Goal: Task Accomplishment & Management: Manage account settings

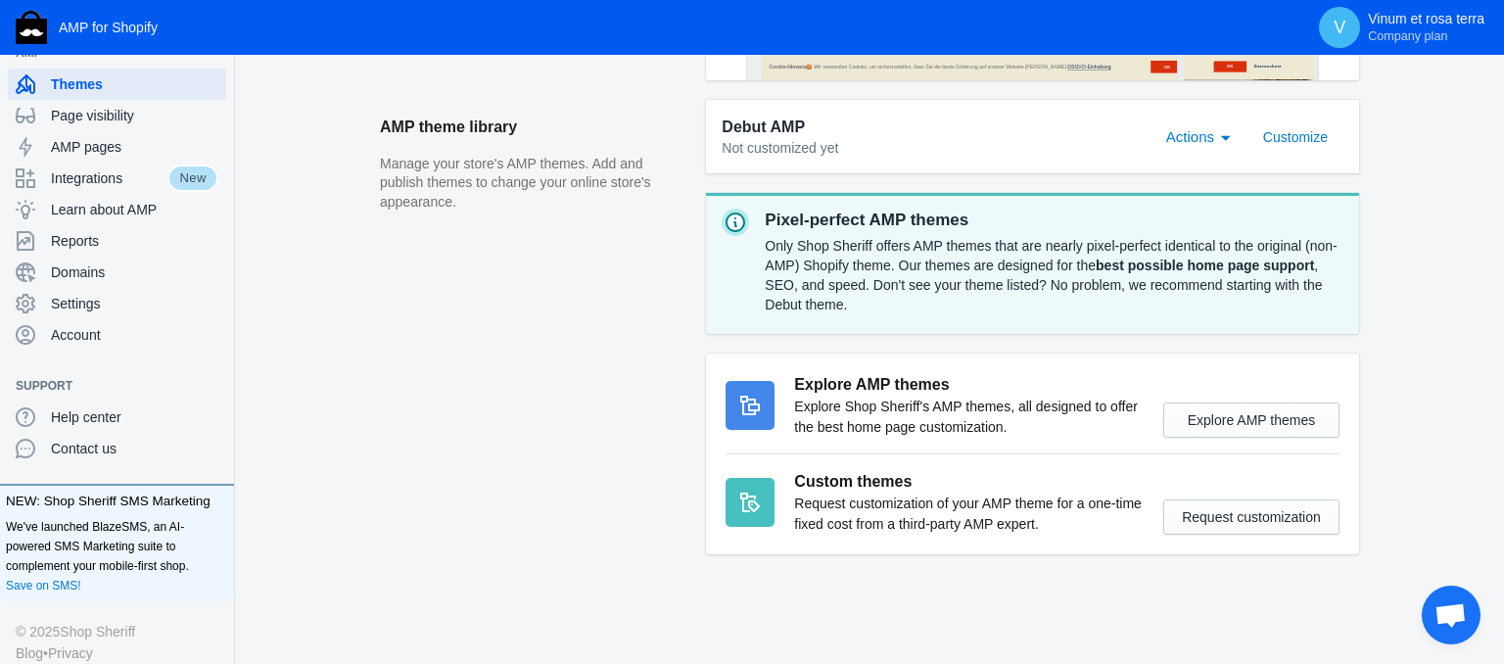
scroll to position [52, 0]
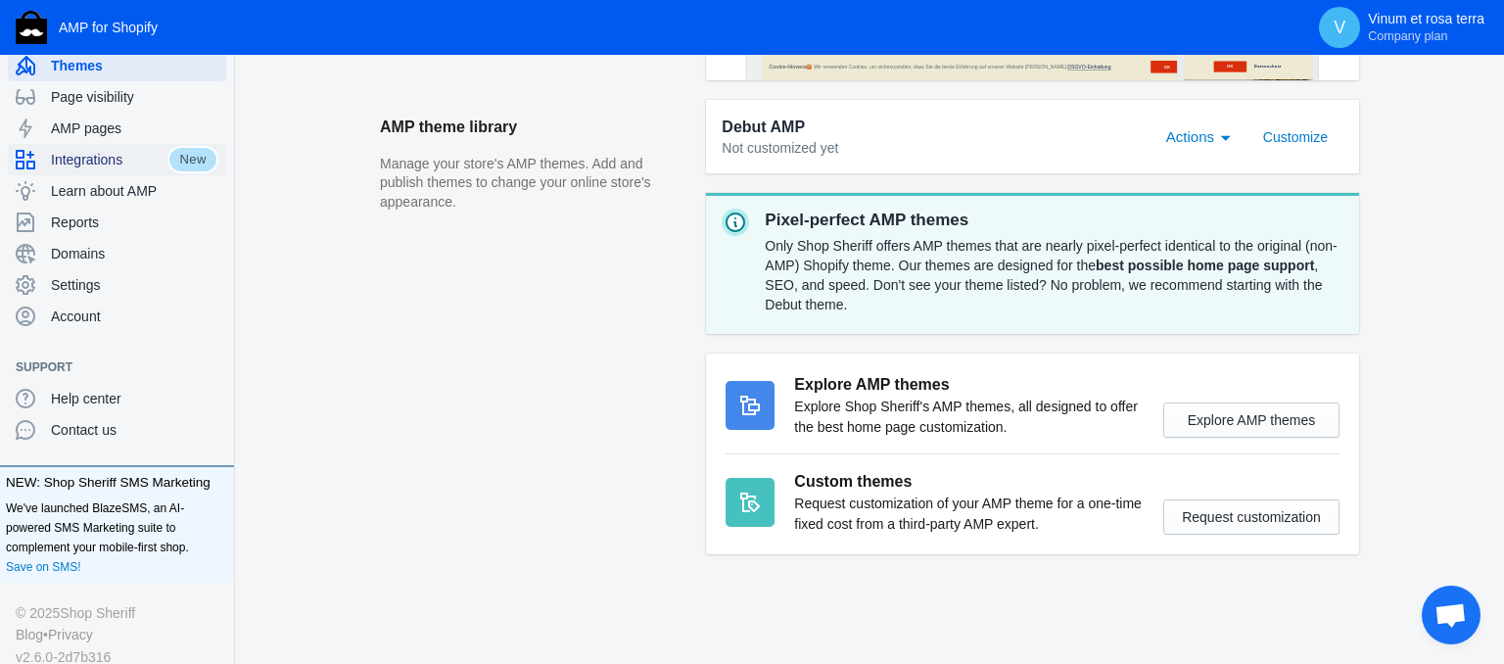
click at [110, 155] on span "Integrations" at bounding box center [109, 160] width 117 height 20
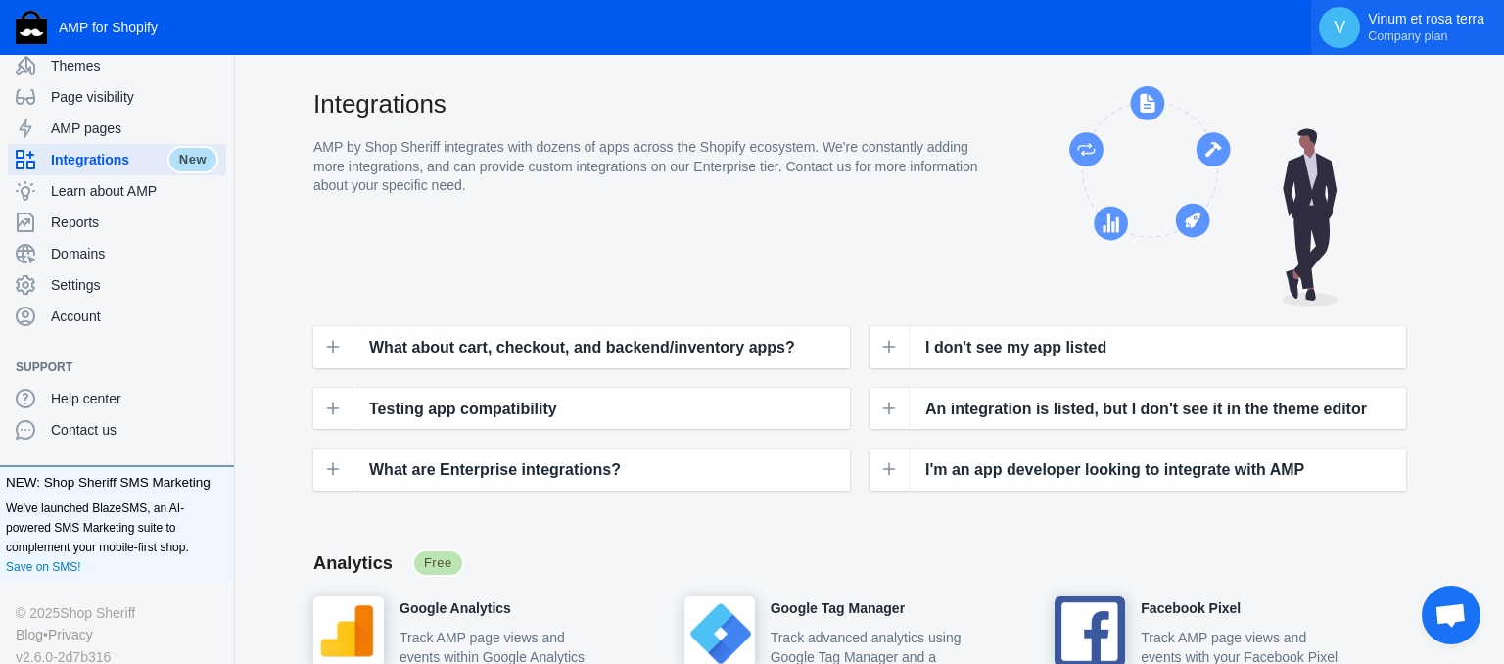
click at [1398, 25] on p "Vinum et rosa terra Company plan" at bounding box center [1426, 27] width 117 height 33
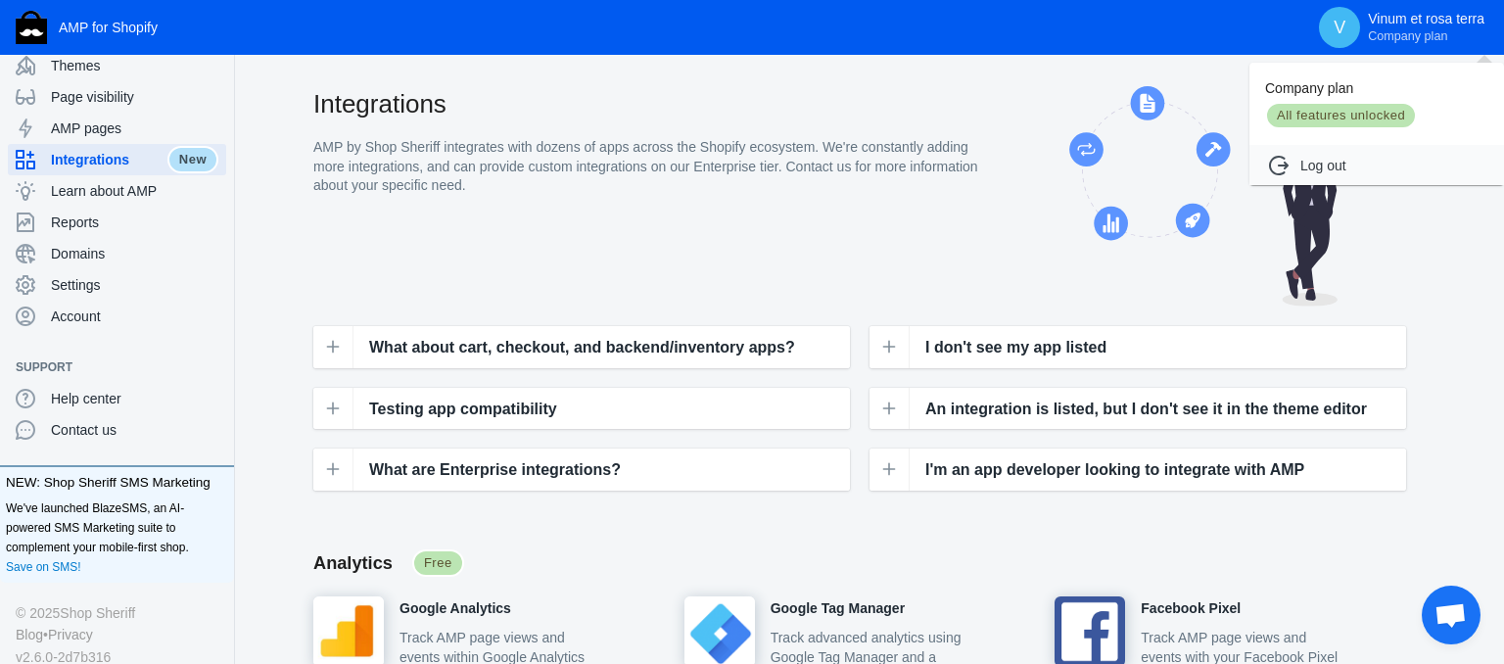
click at [61, 292] on div at bounding box center [752, 332] width 1504 height 664
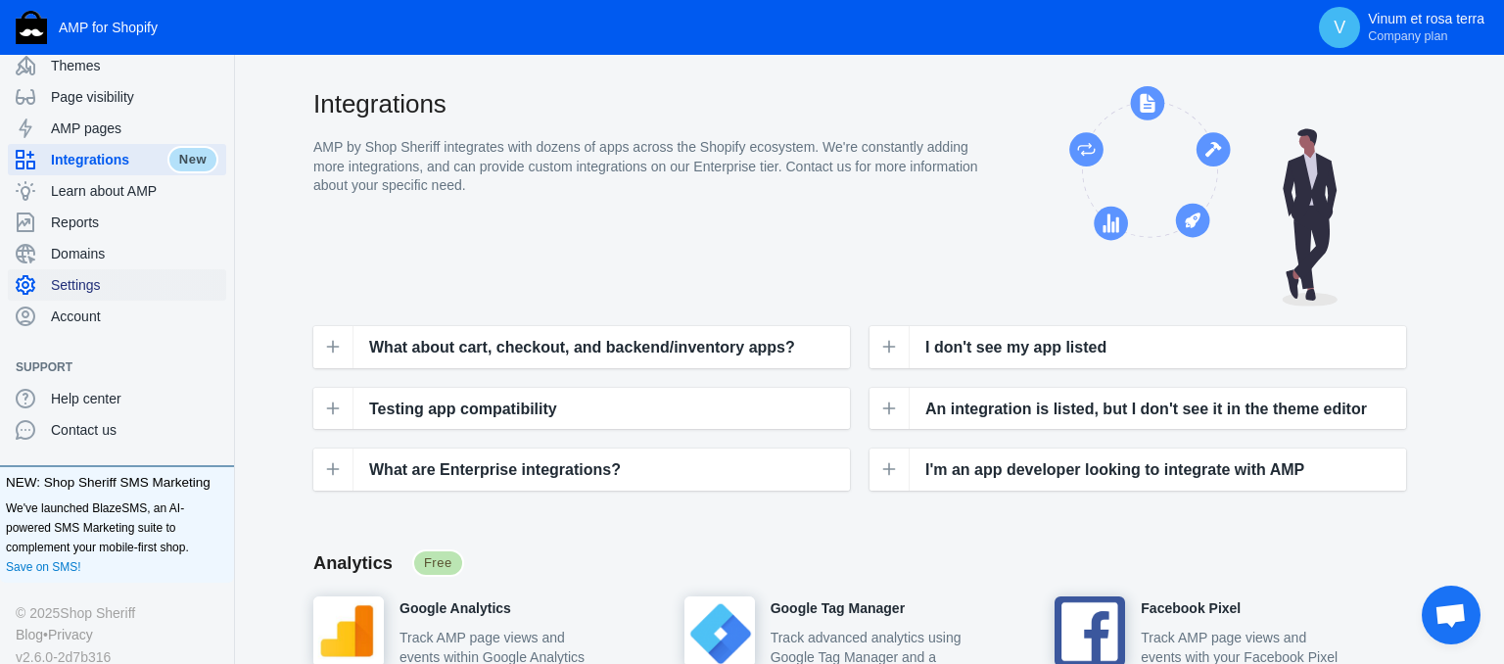
click at [61, 292] on span "Settings" at bounding box center [134, 285] width 167 height 20
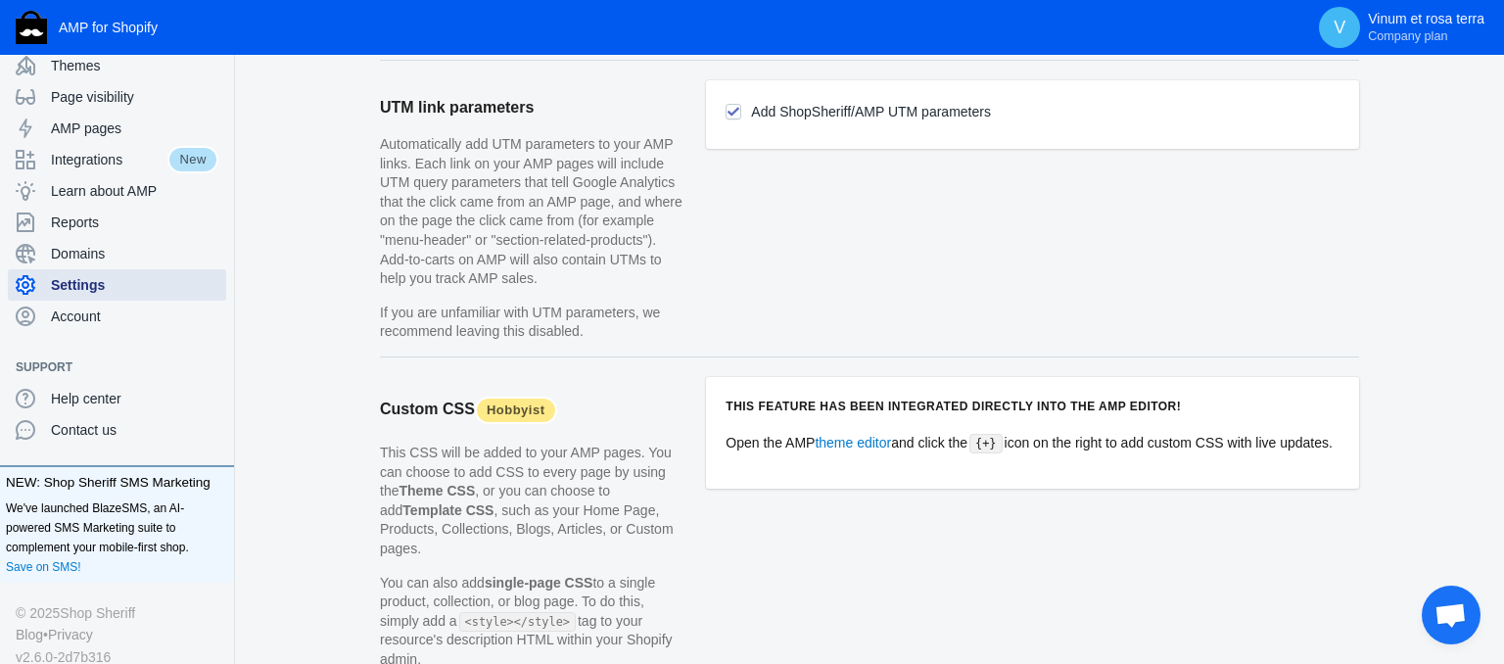
scroll to position [2016, 0]
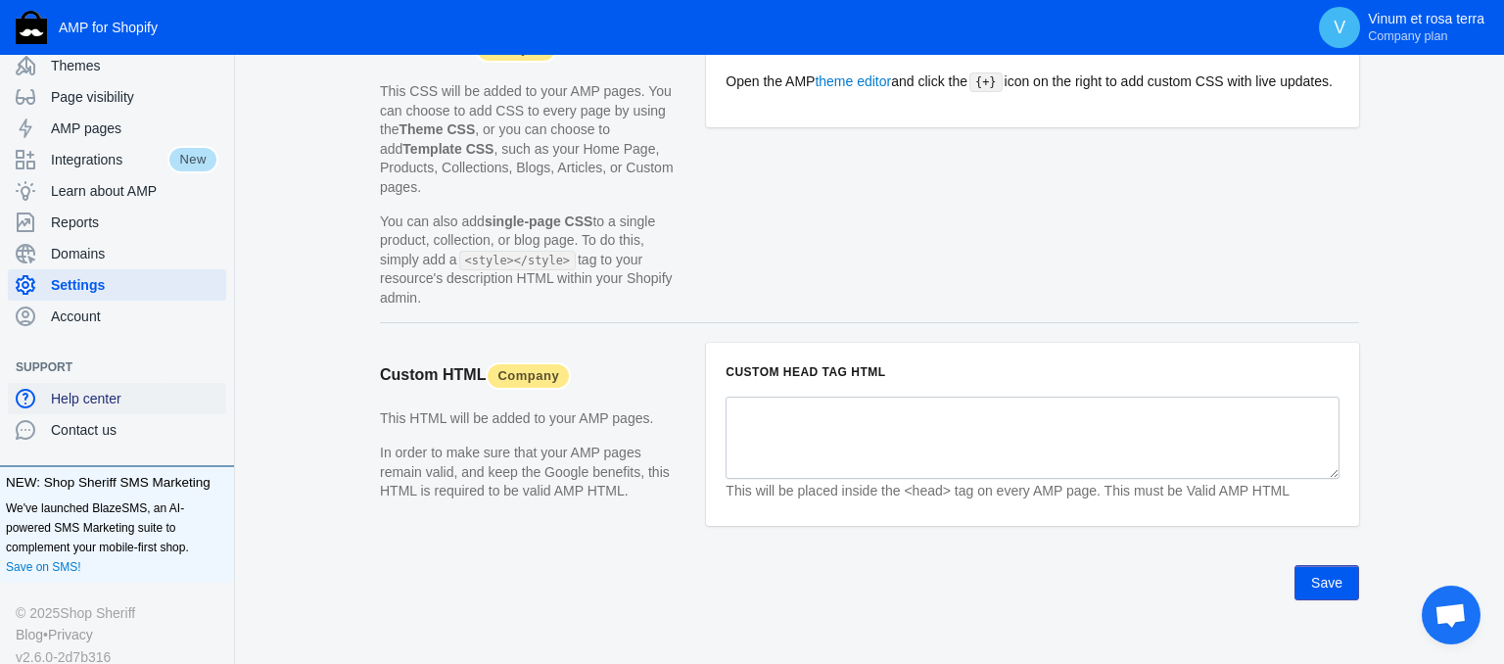
click at [61, 404] on span "Help center" at bounding box center [134, 399] width 167 height 20
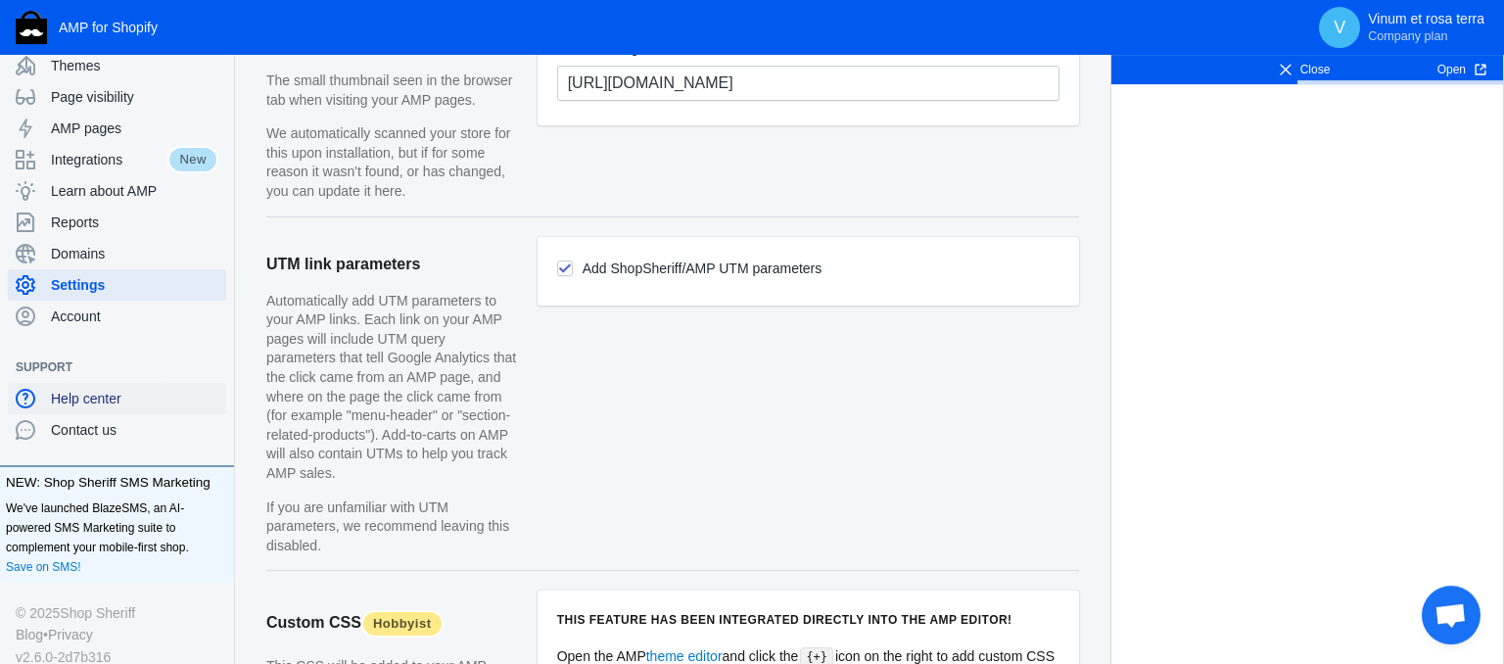
scroll to position [1498, 0]
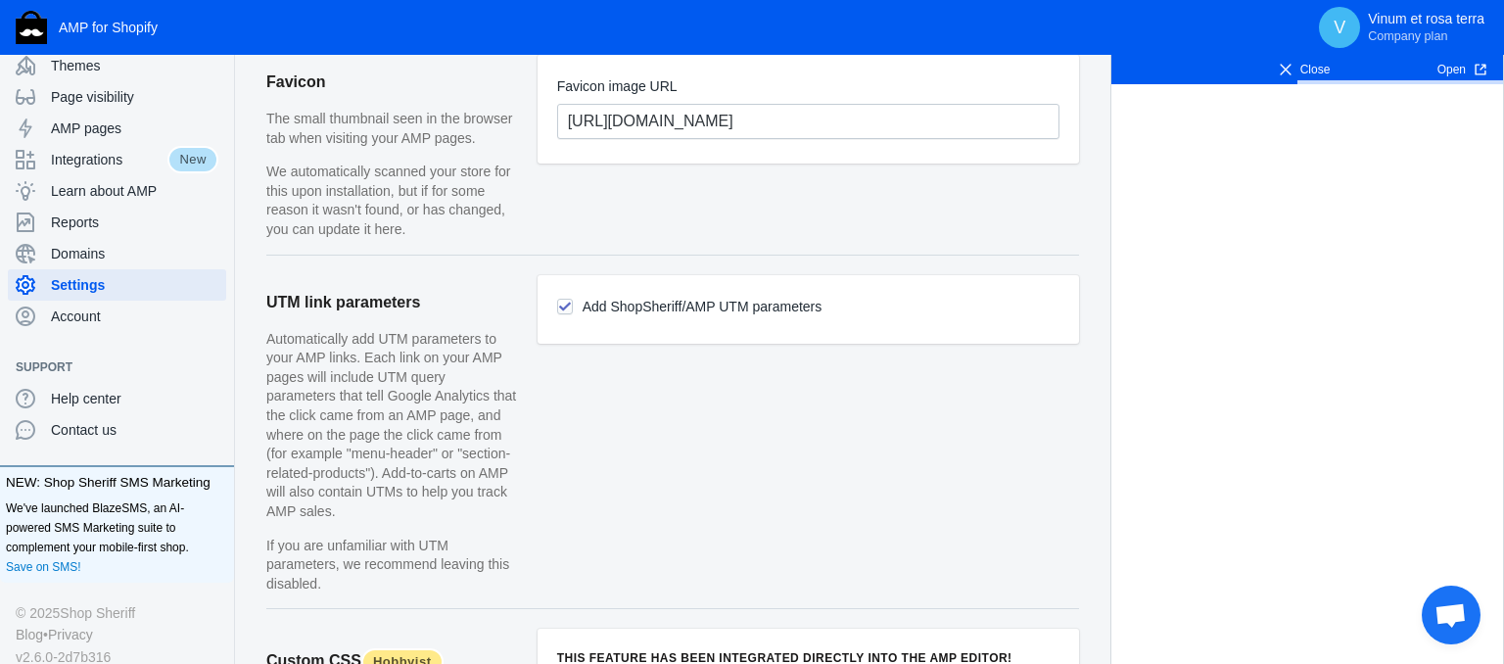
click at [1326, 76] on span "Close" at bounding box center [1304, 70] width 120 height 20
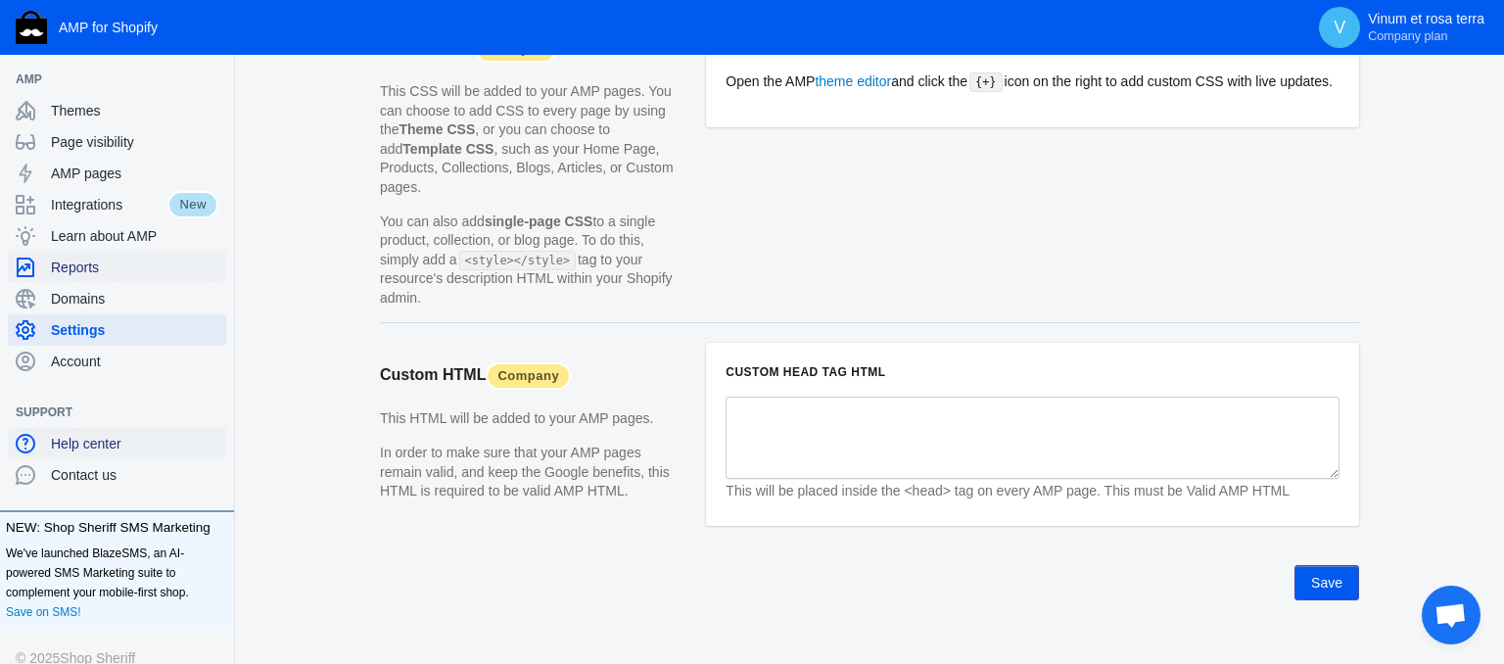
scroll to position [0, 0]
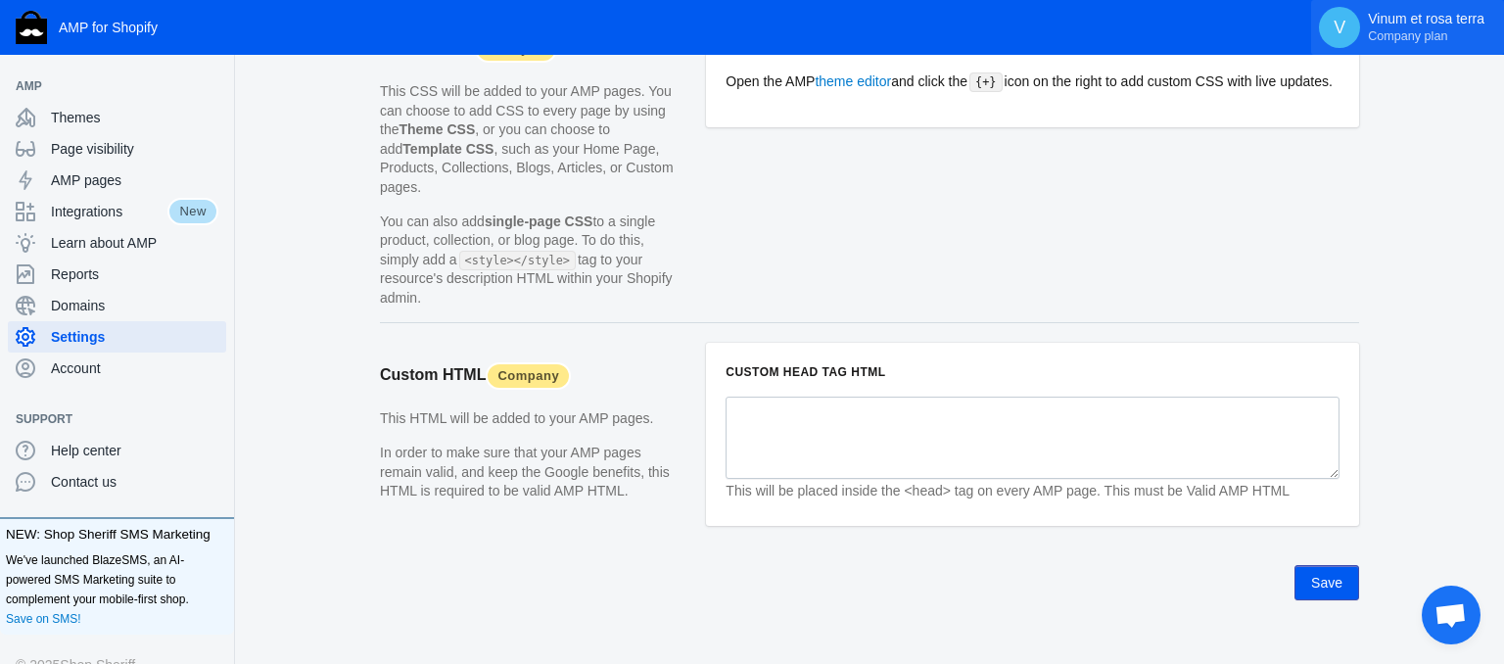
click at [1406, 19] on p "Vinum et rosa terra Company plan" at bounding box center [1426, 27] width 117 height 33
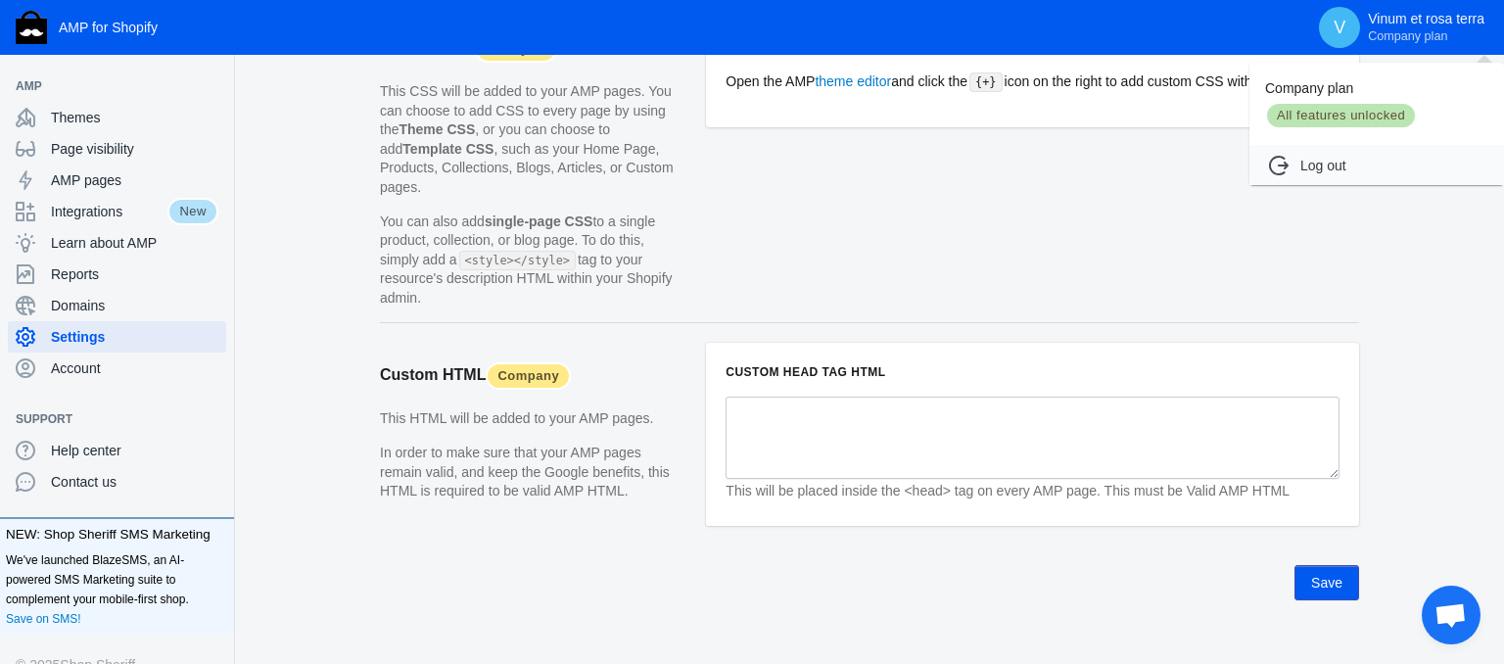
click at [652, 140] on div at bounding box center [752, 332] width 1504 height 664
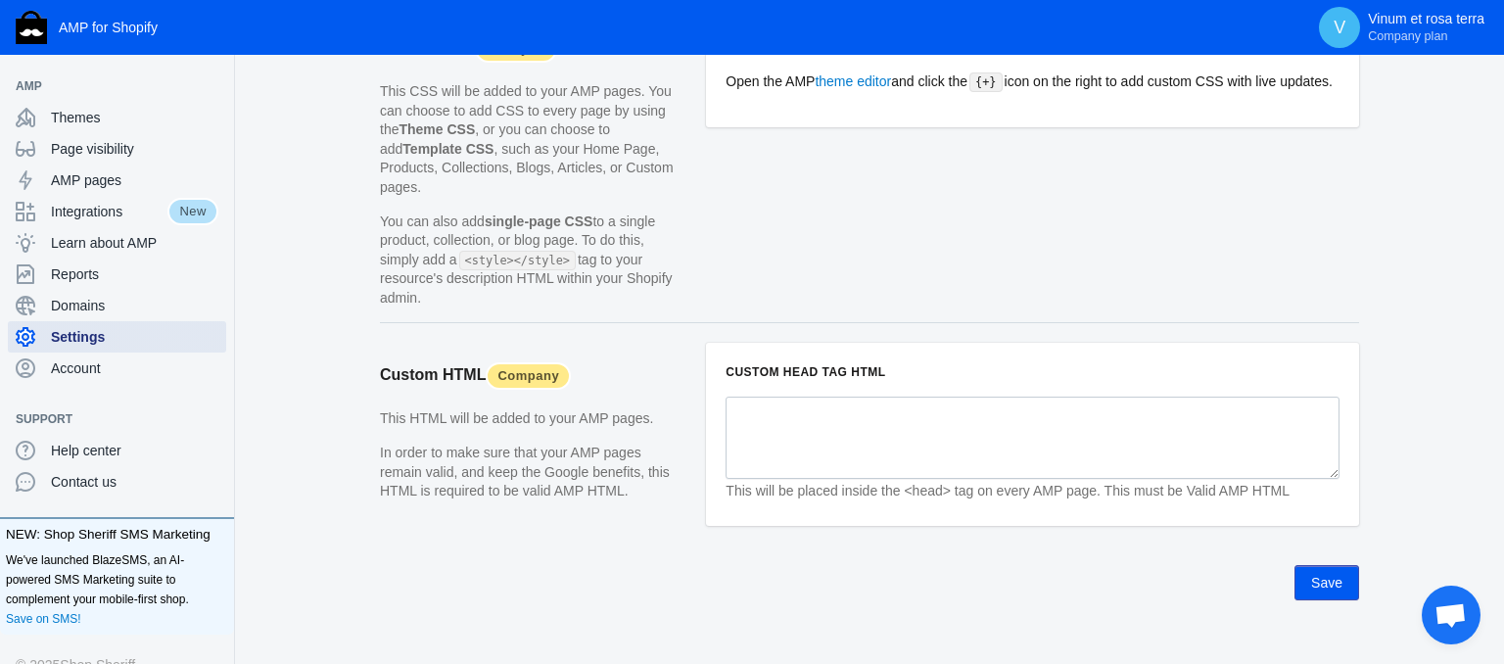
click at [78, 337] on span "Settings" at bounding box center [134, 337] width 167 height 20
click at [91, 237] on span "Learn about AMP" at bounding box center [134, 243] width 167 height 20
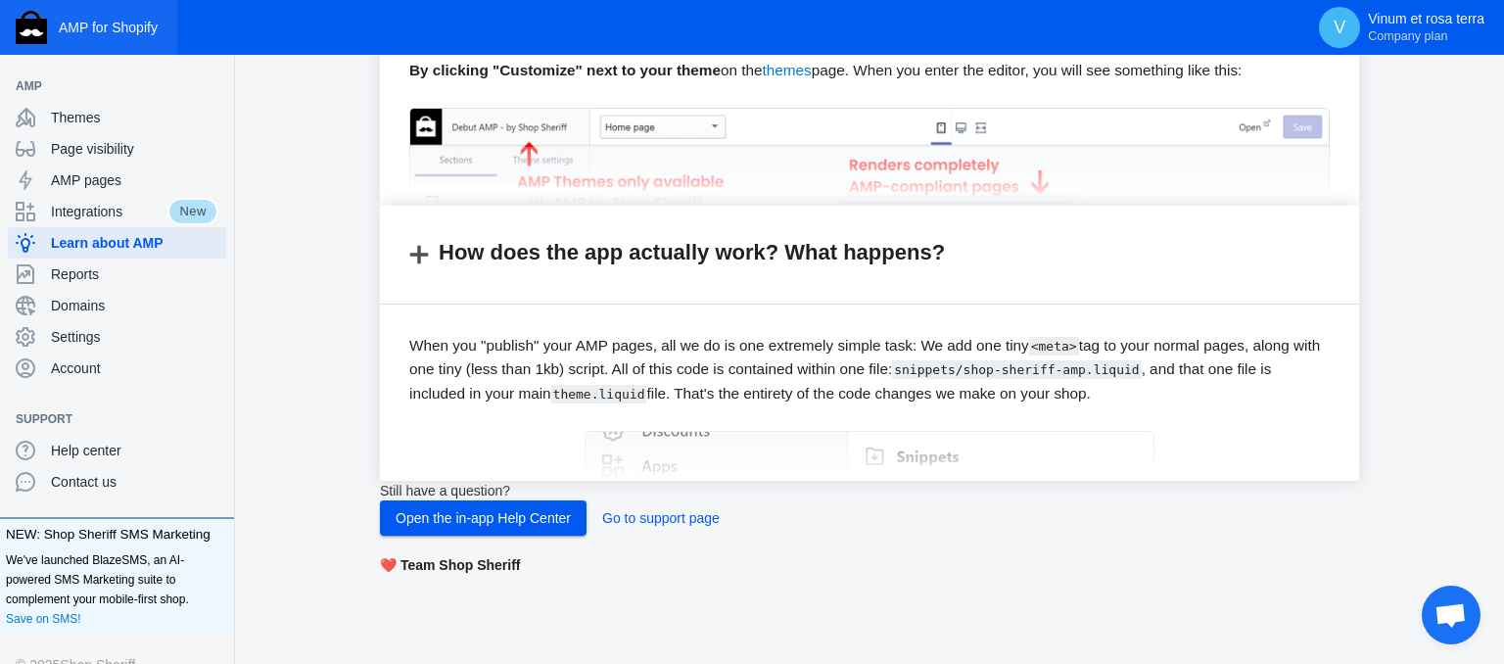
click at [84, 24] on span "AMP for Shopify" at bounding box center [108, 28] width 99 height 16
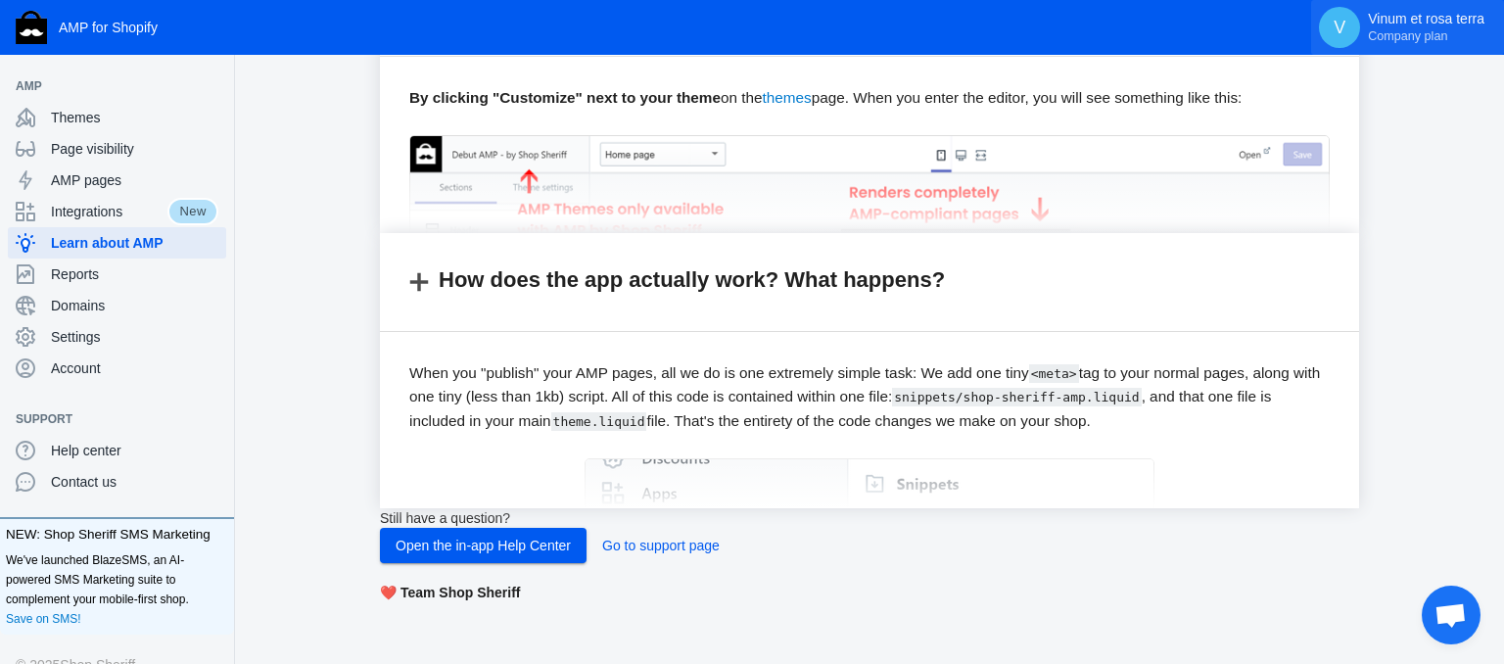
click at [1383, 18] on p "Vinum et rosa terra Company plan" at bounding box center [1426, 27] width 117 height 33
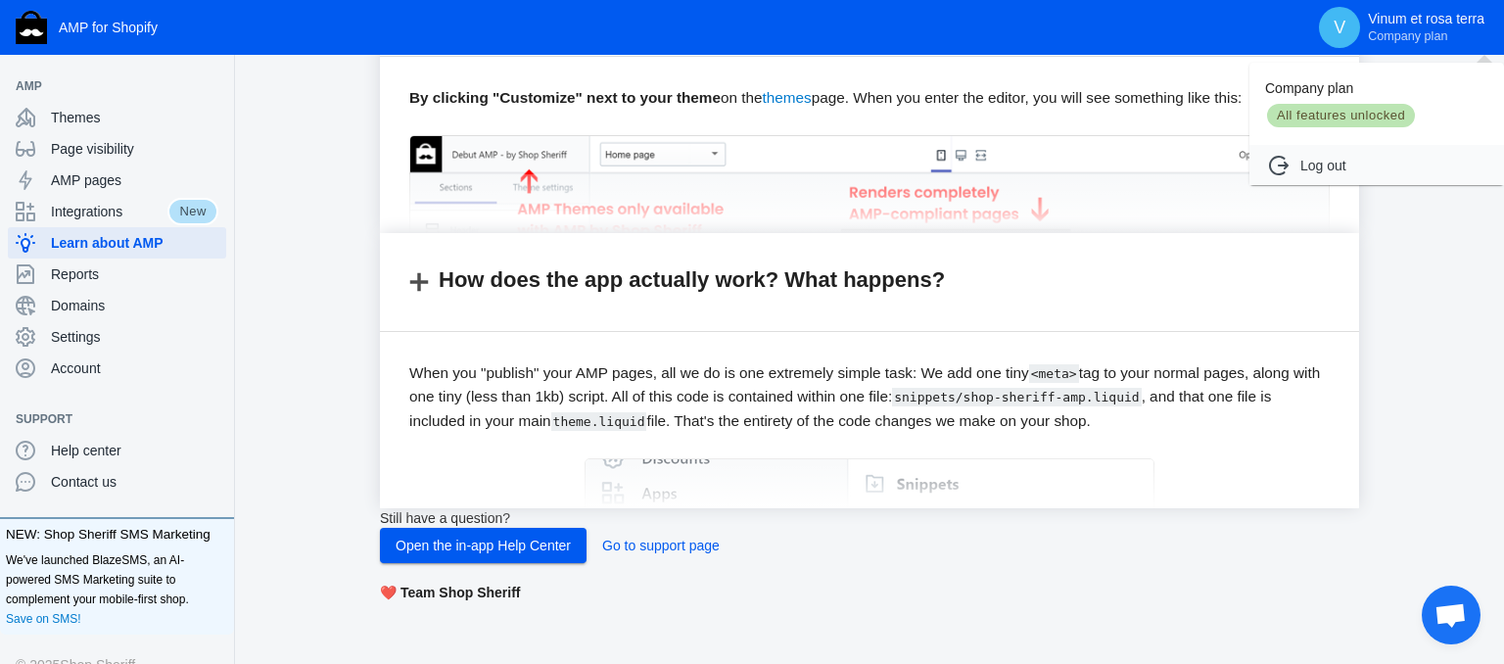
click at [1310, 111] on span "All features unlocked" at bounding box center [1341, 115] width 152 height 27
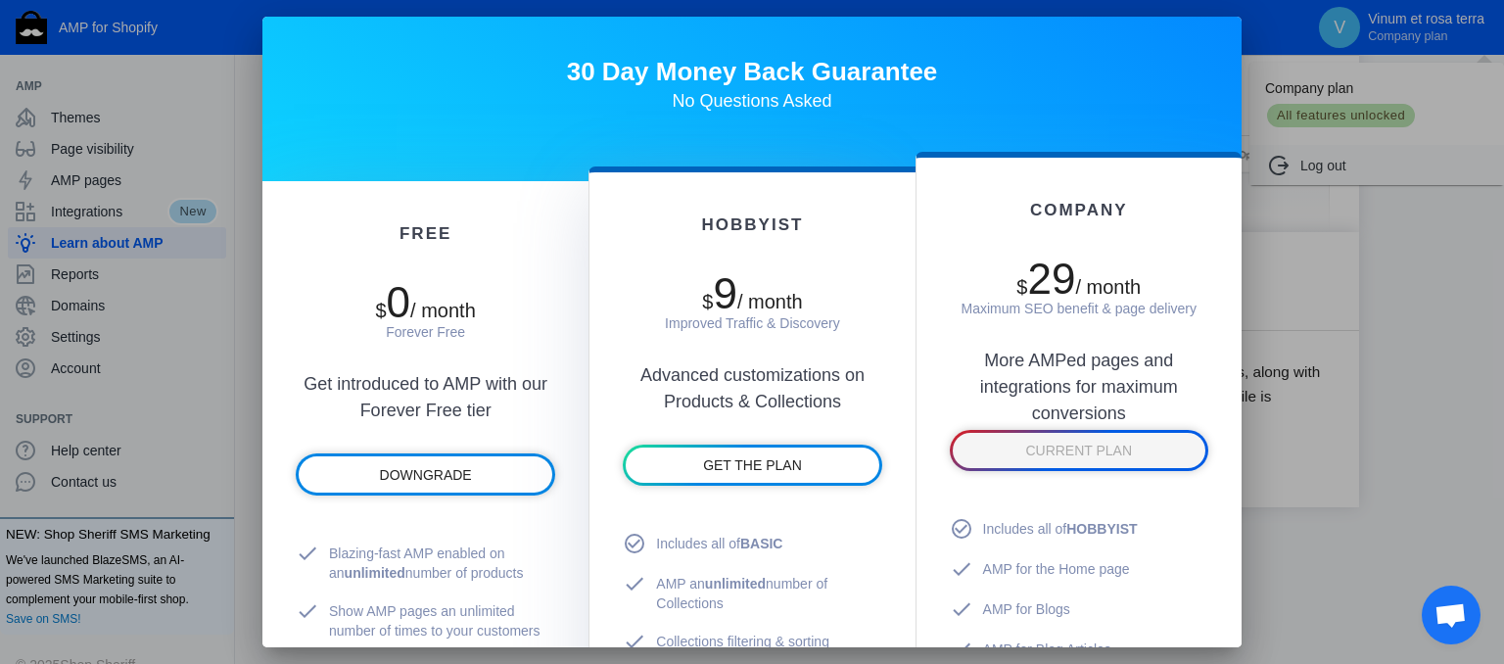
click at [1285, 84] on div at bounding box center [752, 332] width 1504 height 664
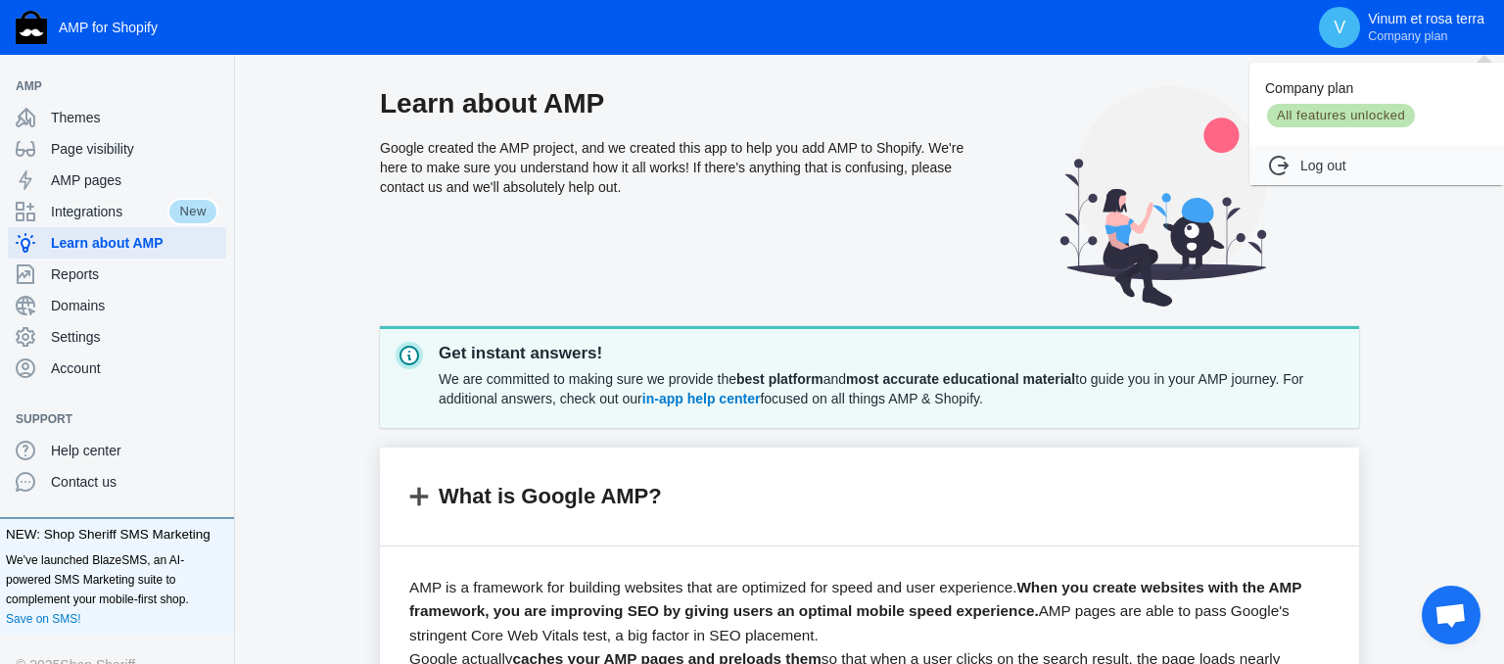
scroll to position [1591, 0]
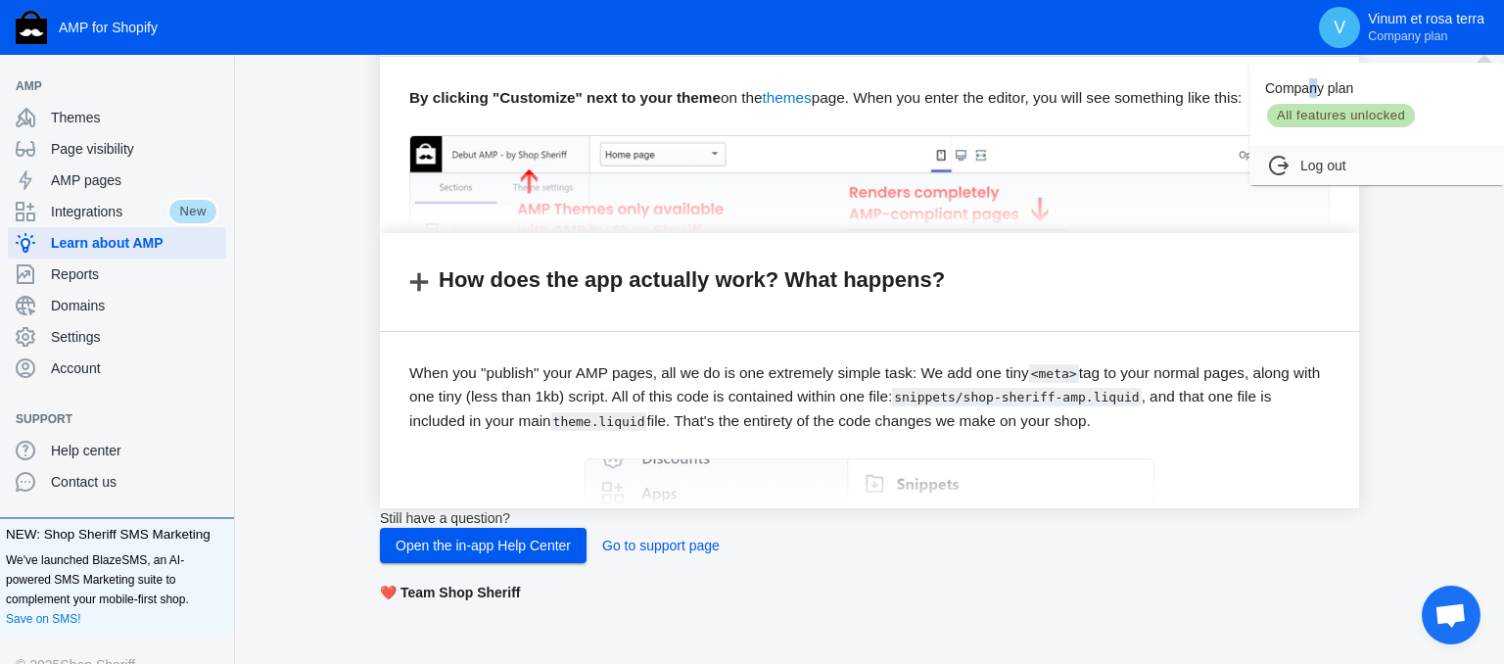
click at [1315, 90] on p "Company plan" at bounding box center [1376, 88] width 223 height 20
click at [1315, 109] on span "All features unlocked" at bounding box center [1341, 115] width 152 height 27
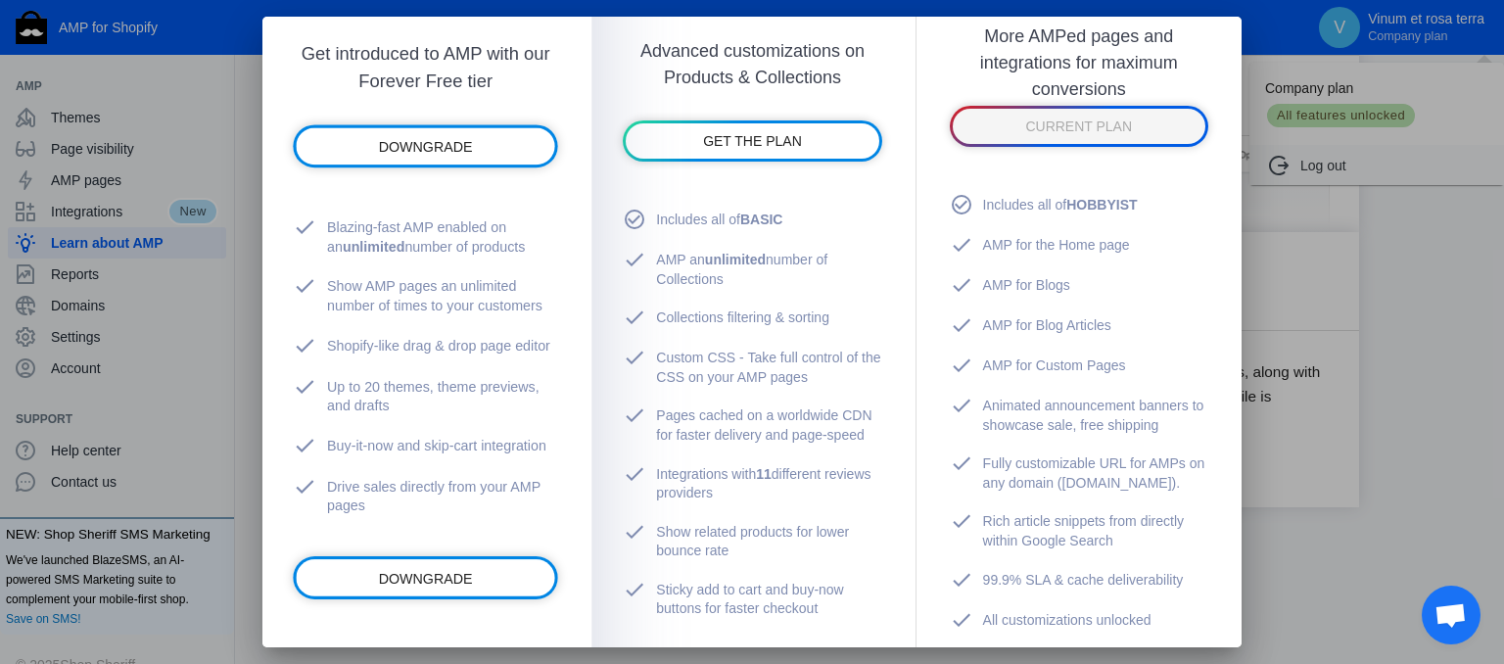
scroll to position [108, 0]
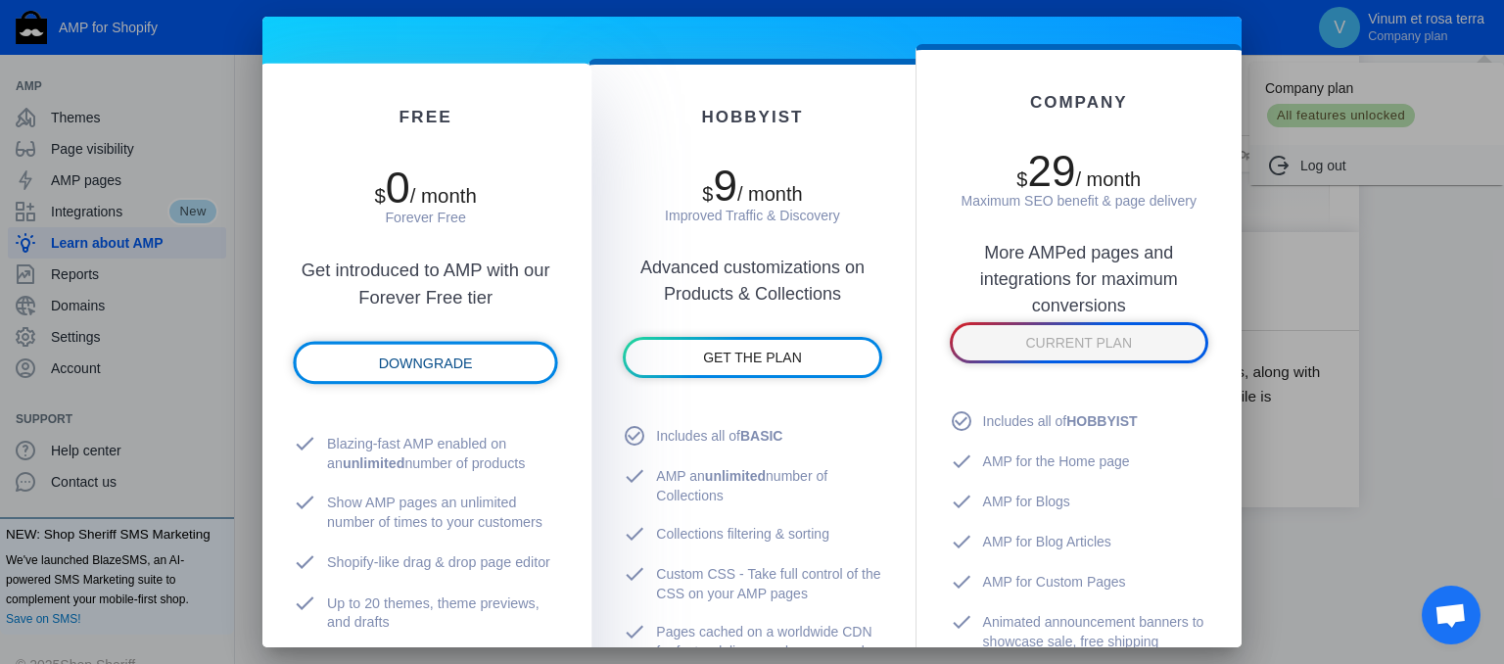
click at [453, 362] on span "DOWNGRADE" at bounding box center [426, 364] width 94 height 16
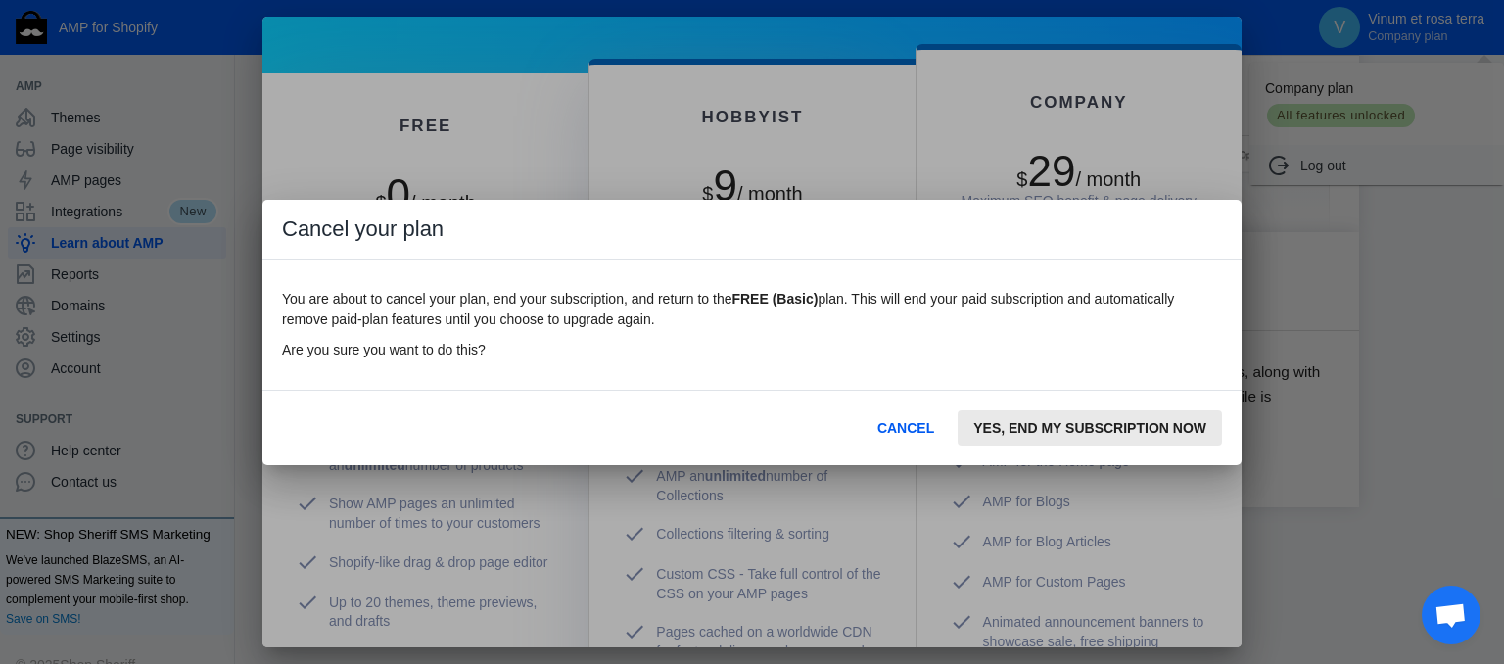
click at [1048, 427] on span "YES, END MY SUBSCRIPTION NOW" at bounding box center [1090, 428] width 233 height 16
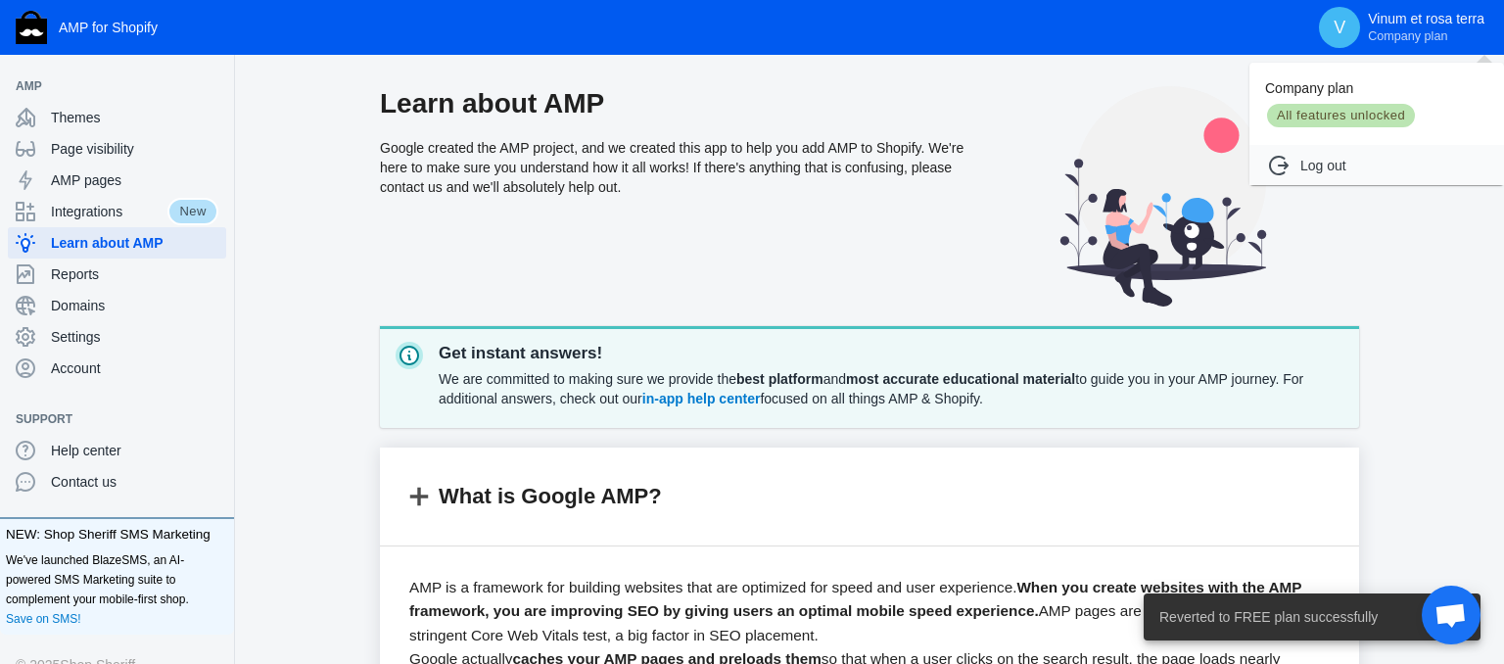
scroll to position [1591, 0]
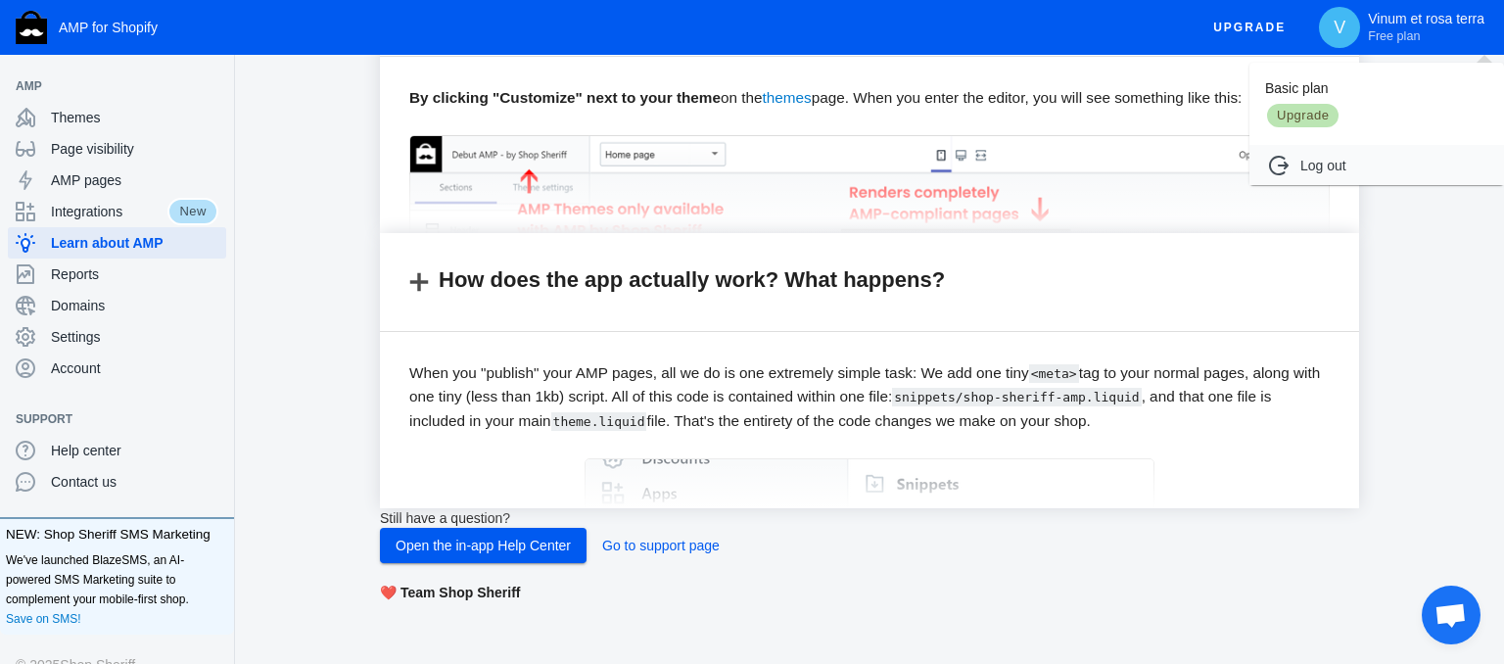
click at [97, 145] on div at bounding box center [752, 332] width 1504 height 664
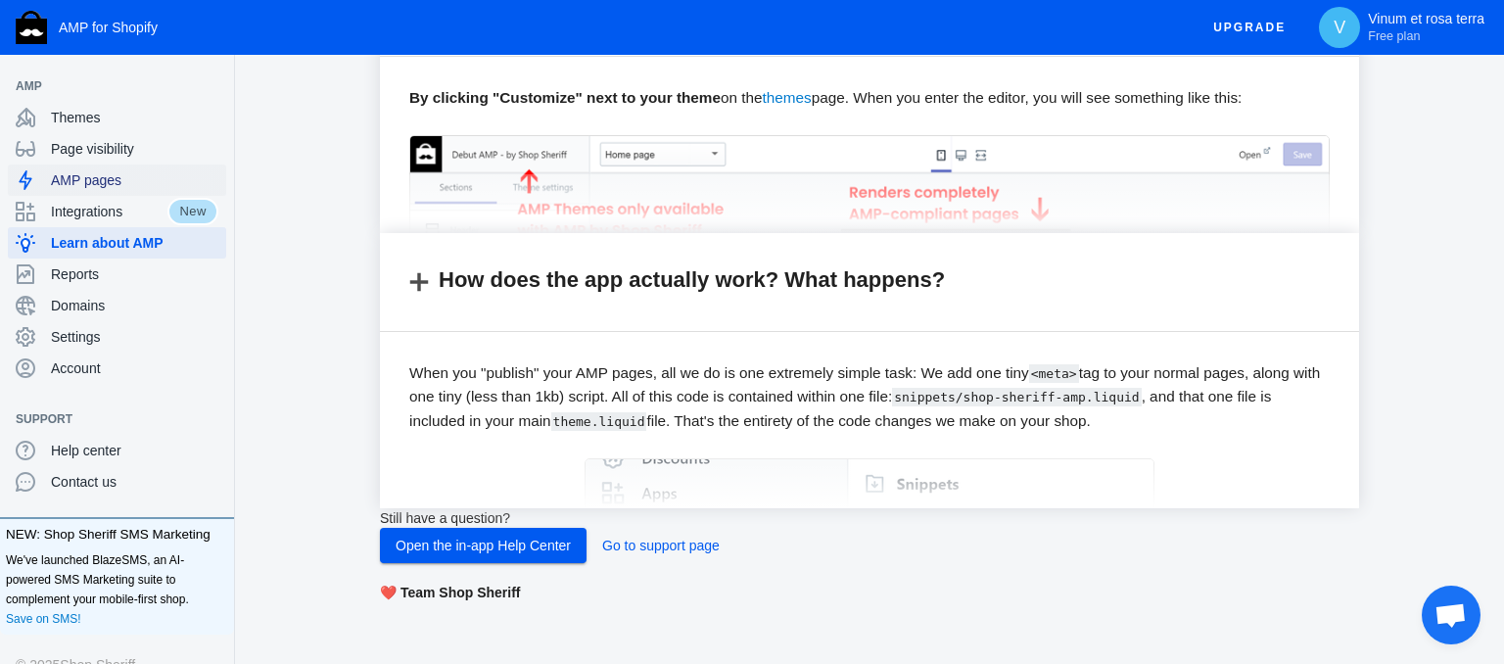
click at [76, 166] on div "AMP pages" at bounding box center [117, 180] width 203 height 31
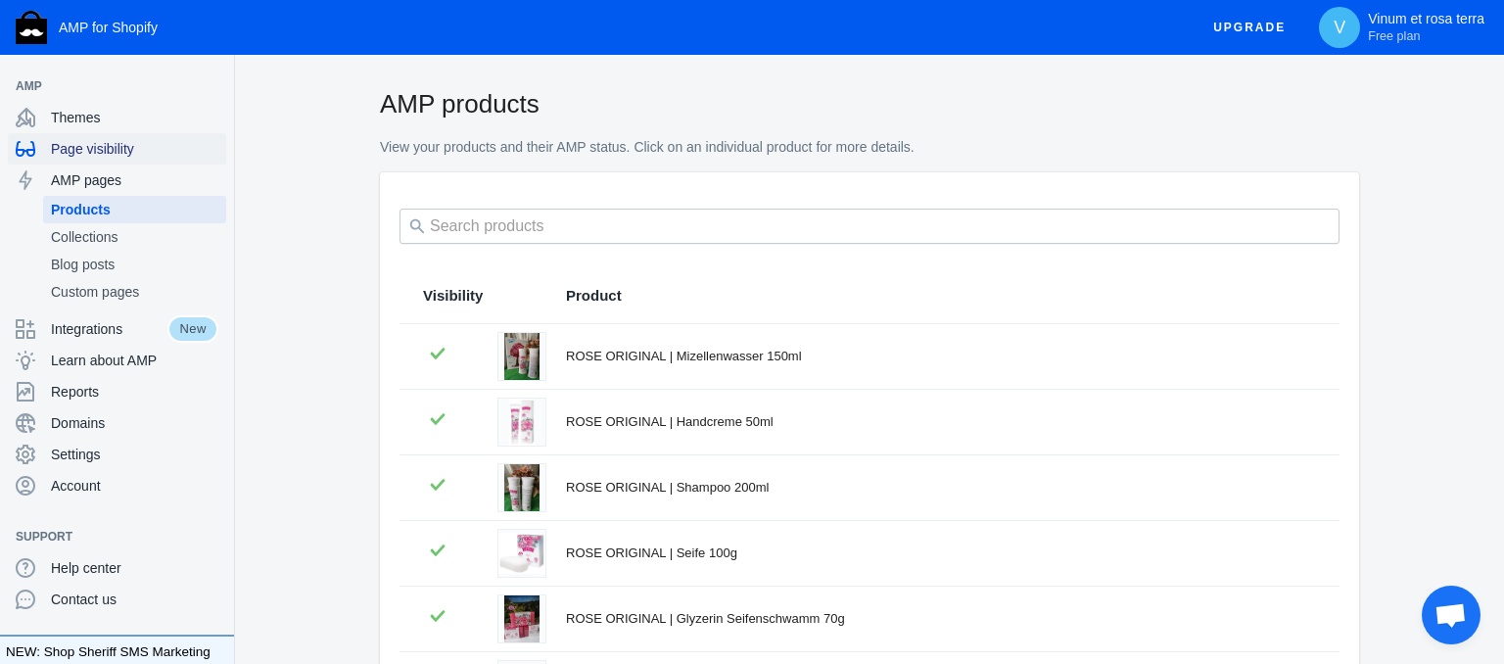
click at [112, 159] on div "Page visibility" at bounding box center [117, 148] width 203 height 31
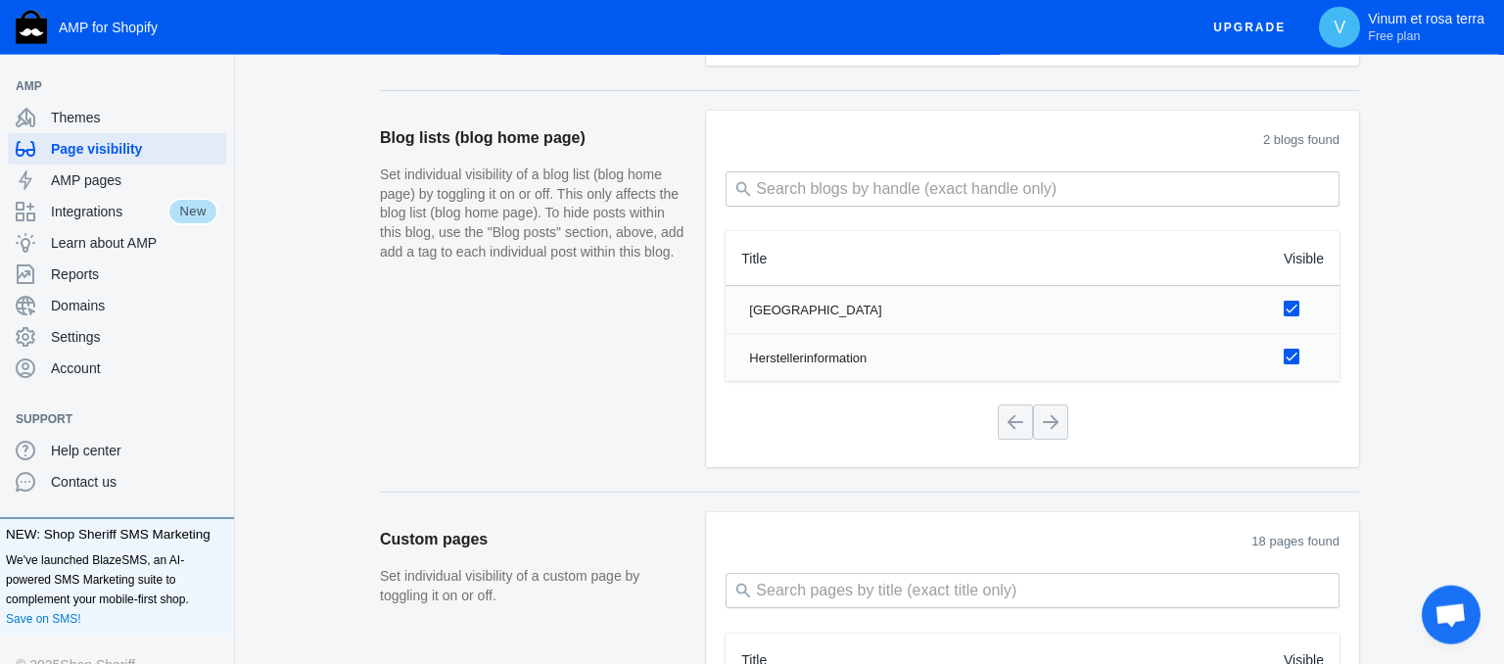
scroll to position [2275, 0]
